Goal: Task Accomplishment & Management: Manage account settings

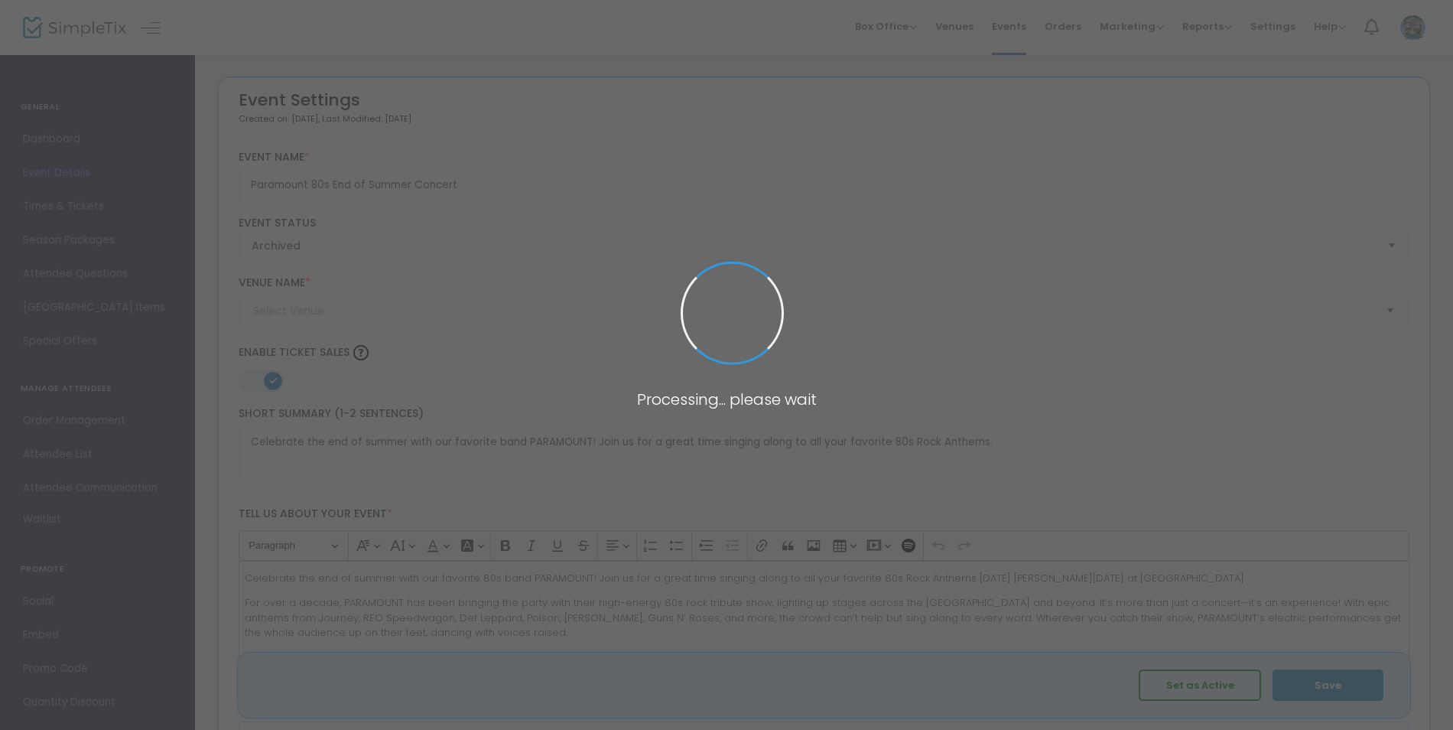
type input "[GEOGRAPHIC_DATA]"
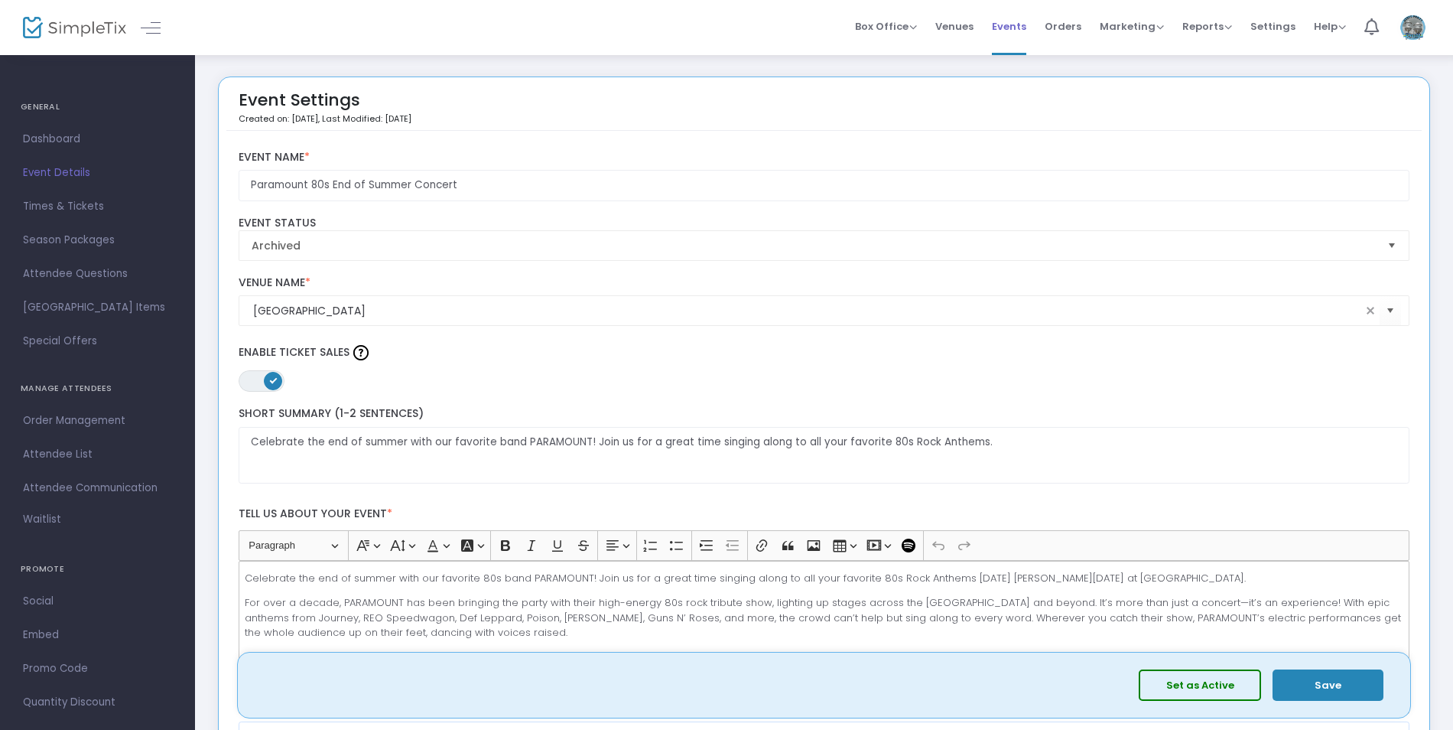
click at [1017, 24] on span "Events" at bounding box center [1009, 26] width 34 height 39
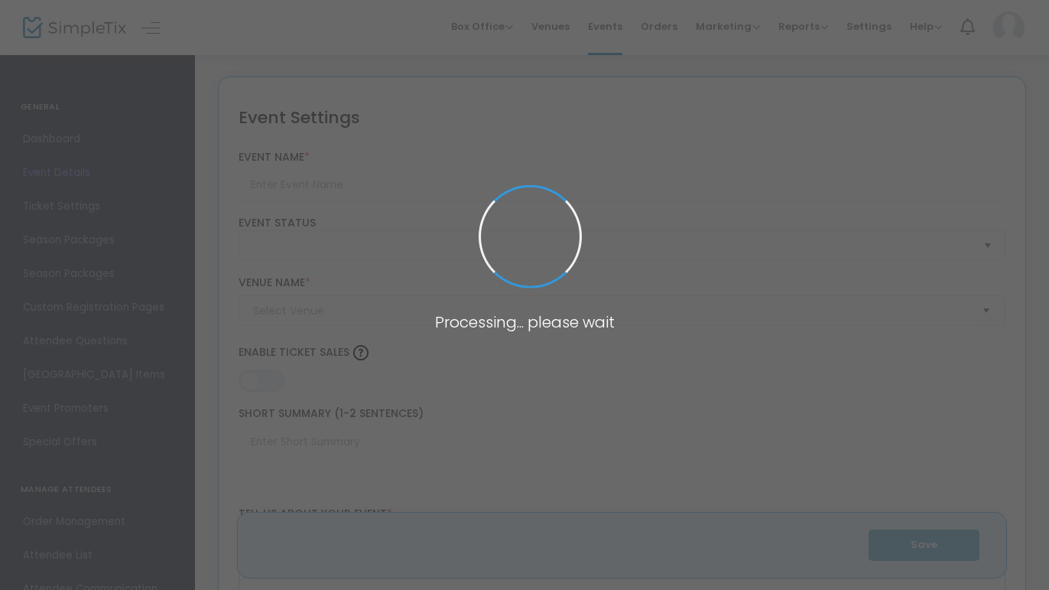
type input "Paramount 80s End of Summer Concert"
type textarea "Celebrate the end of summer with our favorite band PARAMOUNT! Join us for a gre…"
type input "Buy Tickets"
type input "[GEOGRAPHIC_DATA]"
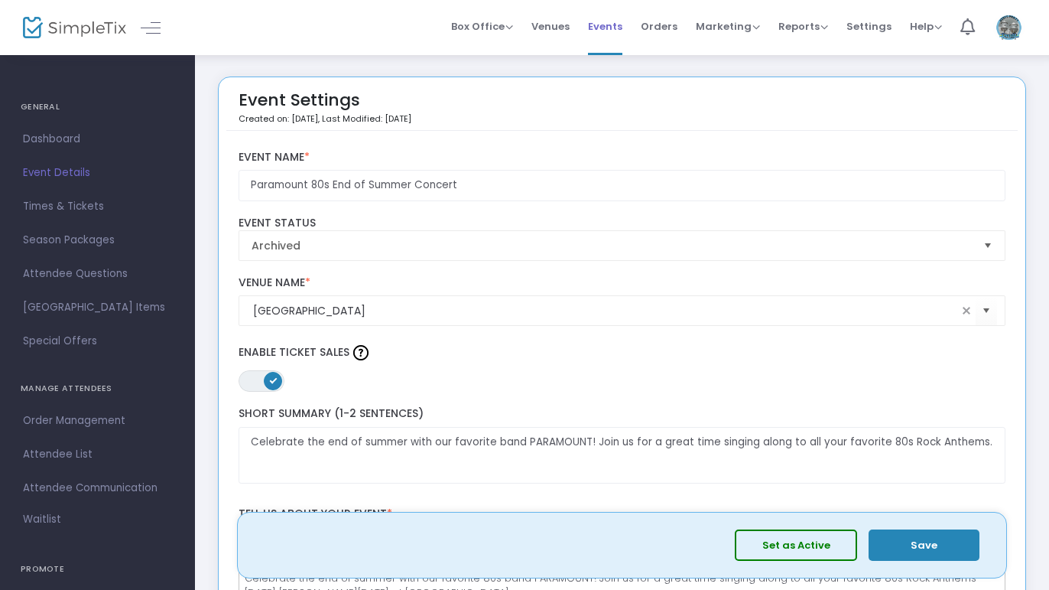
click at [602, 20] on span "Events" at bounding box center [605, 26] width 34 height 39
